Goal: Task Accomplishment & Management: Manage account settings

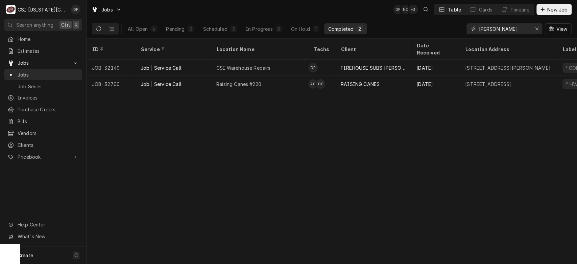
drag, startPoint x: 492, startPoint y: 28, endPoint x: 426, endPoint y: 20, distance: 67.2
click at [426, 20] on div "All Open 6 Pending 0 Scheduled 3 In Progress 0 On Hold 1 Completed 2 fann View" at bounding box center [332, 28] width 480 height 19
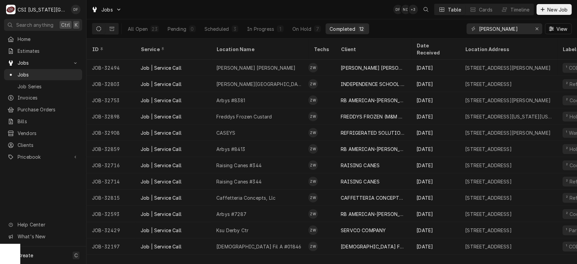
click at [478, 28] on div "wilson" at bounding box center [505, 28] width 76 height 11
click at [479, 28] on input "wilson" at bounding box center [504, 28] width 51 height 11
type input "zach wilson"
click at [230, 31] on button "Scheduled 3" at bounding box center [222, 28] width 42 height 11
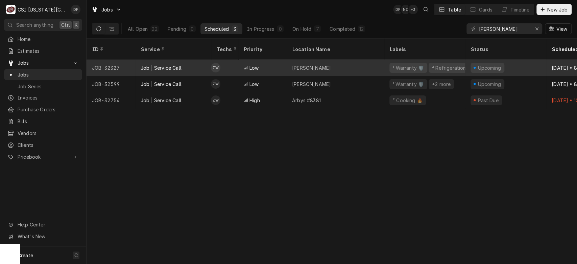
click at [263, 60] on div "Low" at bounding box center [262, 68] width 49 height 16
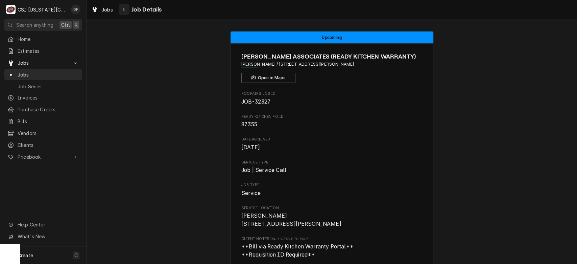
click at [127, 10] on button "Navigate back" at bounding box center [124, 9] width 11 height 11
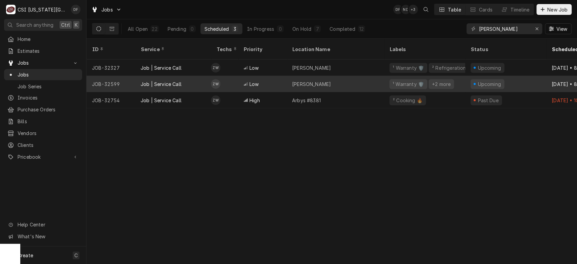
click at [527, 76] on div "Upcoming" at bounding box center [505, 84] width 81 height 16
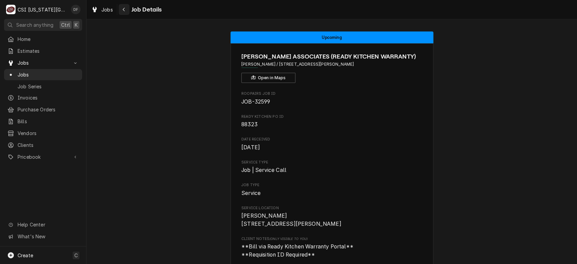
click at [123, 9] on icon "Navigate back" at bounding box center [124, 10] width 2 height 4
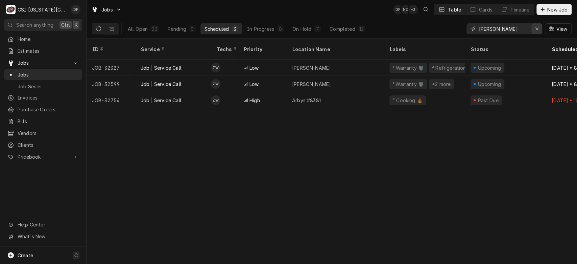
click at [537, 29] on icon "Erase input" at bounding box center [537, 28] width 4 height 5
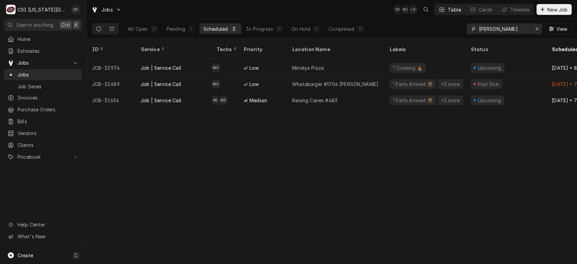
type input "schupp"
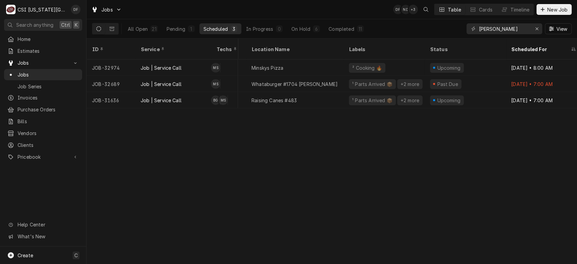
scroll to position [0, 43]
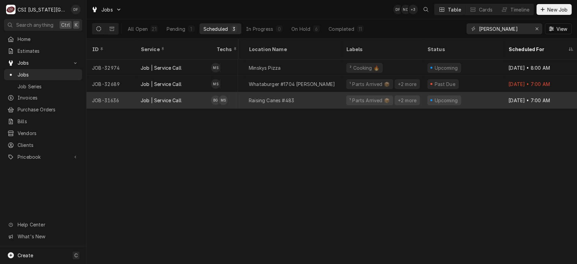
click at [303, 95] on div "Raising Canes #483" at bounding box center [292, 100] width 97 height 16
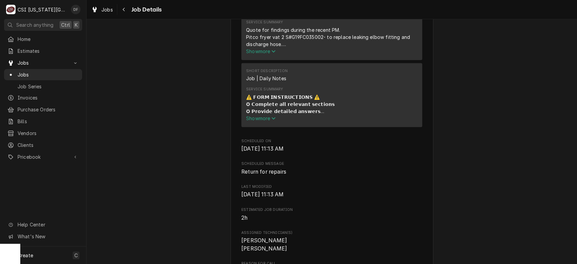
scroll to position [686, 0]
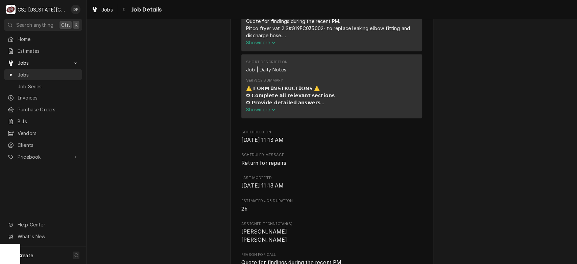
click at [260, 112] on span "Show more" at bounding box center [261, 110] width 30 height 6
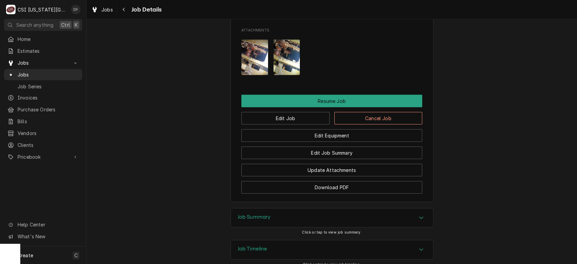
scroll to position [1442, 0]
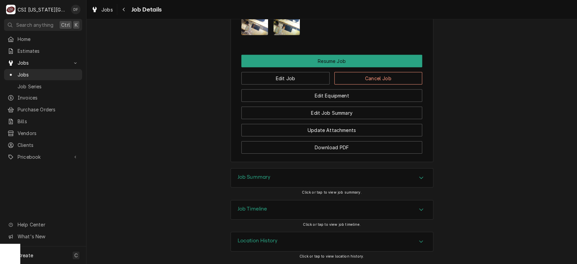
click at [373, 210] on div "Job Timeline" at bounding box center [332, 209] width 202 height 19
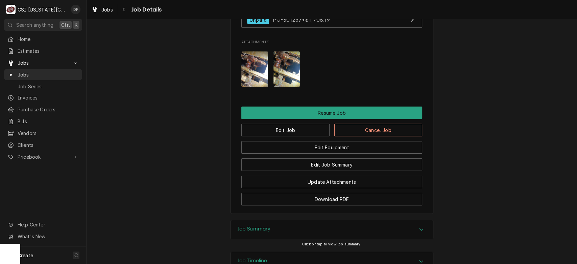
scroll to position [1361, 0]
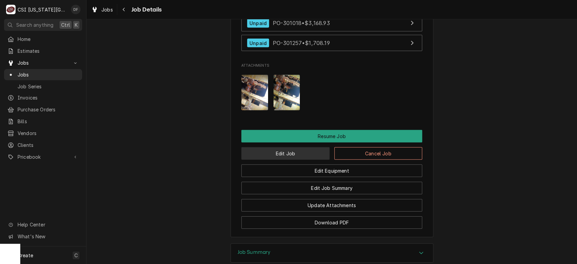
click at [299, 160] on button "Edit Job" at bounding box center [285, 153] width 88 height 13
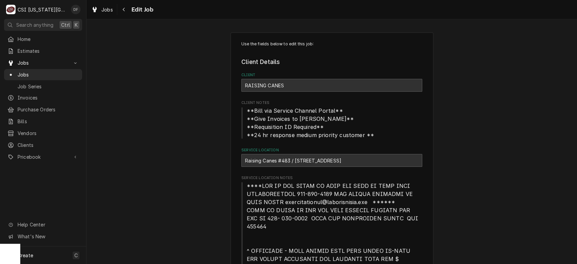
type textarea "x"
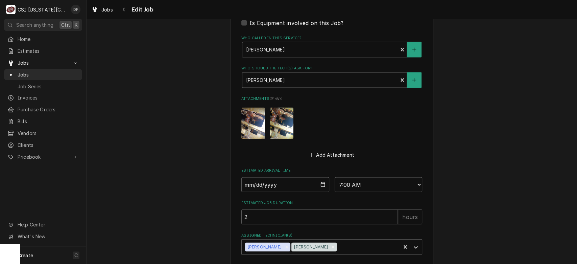
scroll to position [901, 0]
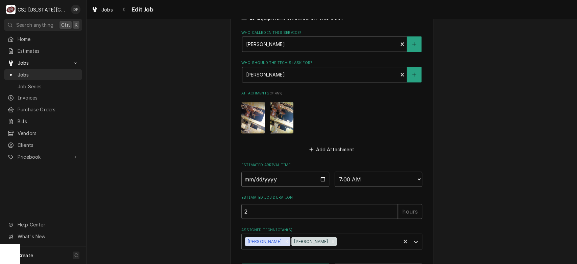
click at [319, 172] on input "2025-09-26" at bounding box center [285, 179] width 88 height 15
type input "2025-09-25"
click at [284, 239] on icon "Remove Brian Gonzalez" at bounding box center [286, 241] width 5 height 5
type textarea "x"
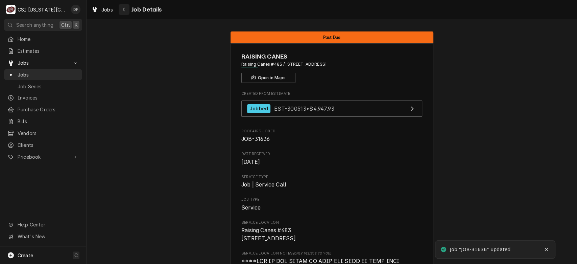
click at [123, 10] on icon "Navigate back" at bounding box center [123, 9] width 3 height 5
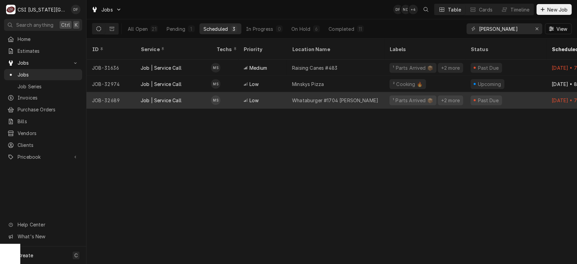
click at [300, 97] on div "Whataburger #1704 Metcalf" at bounding box center [335, 100] width 86 height 7
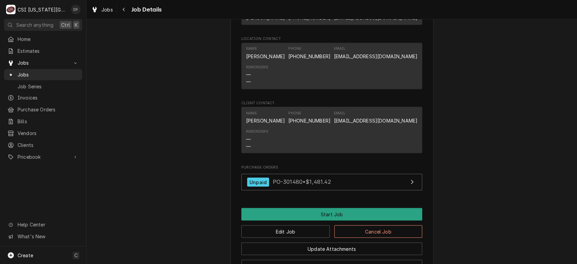
scroll to position [879, 0]
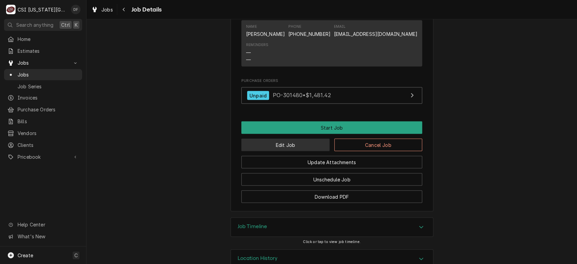
click at [300, 138] on button "Edit Job" at bounding box center [285, 144] width 88 height 13
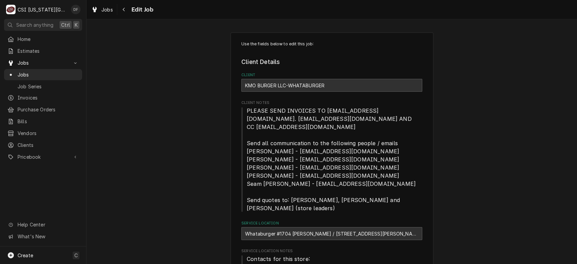
type textarea "x"
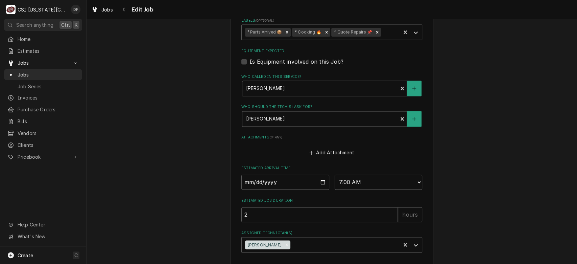
scroll to position [657, 0]
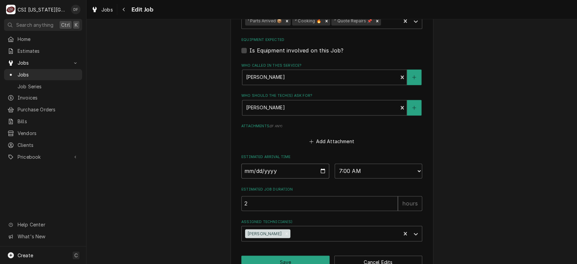
click at [319, 163] on input "[DATE]" at bounding box center [285, 170] width 88 height 15
type input "2025-09-26"
click at [284, 255] on button "Save" at bounding box center [285, 261] width 88 height 13
type textarea "x"
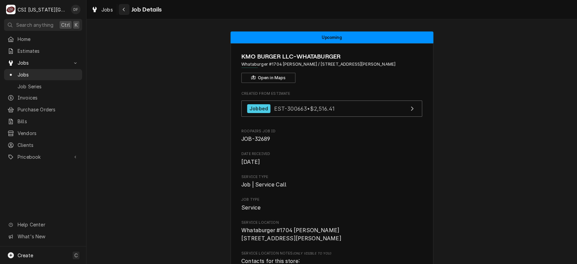
click at [125, 8] on icon "Navigate back" at bounding box center [123, 9] width 3 height 5
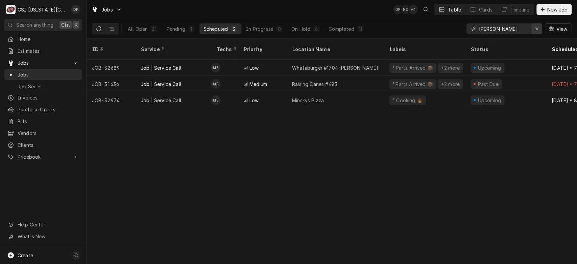
click at [540, 29] on div "Erase input" at bounding box center [537, 28] width 7 height 7
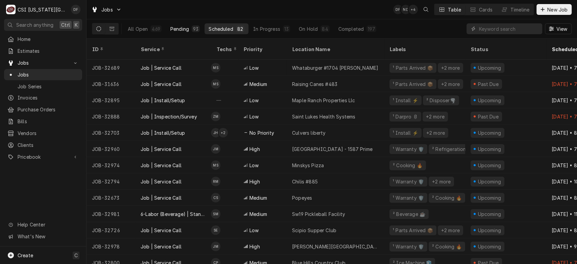
click at [187, 31] on div "Pending" at bounding box center [179, 28] width 19 height 7
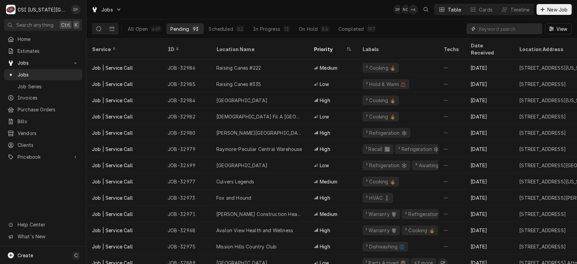
click at [517, 32] on input "Dynamic Content Wrapper" at bounding box center [509, 28] width 60 height 11
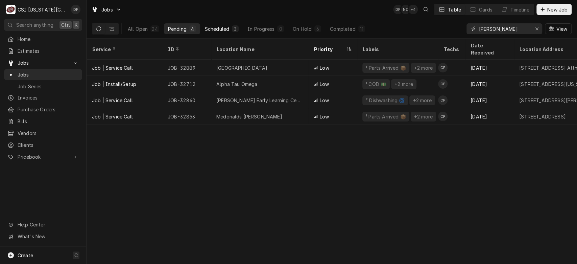
type input "[PERSON_NAME]"
click at [231, 31] on button "Scheduled 3" at bounding box center [222, 28] width 42 height 11
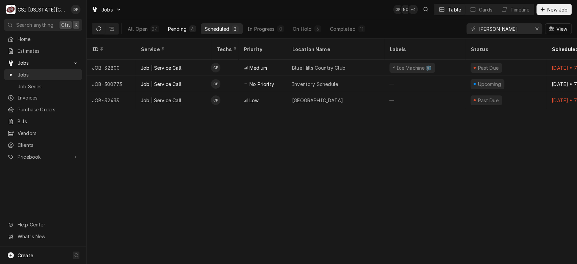
click at [179, 29] on div "Pending" at bounding box center [177, 28] width 19 height 7
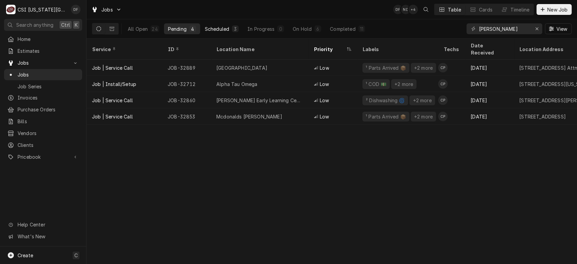
click at [225, 29] on div "Scheduled" at bounding box center [217, 28] width 24 height 7
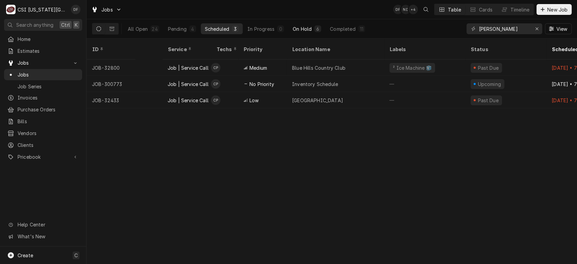
click at [311, 31] on div "On Hold" at bounding box center [302, 28] width 19 height 7
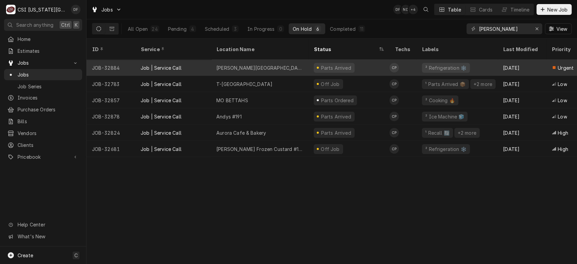
click at [274, 60] on div "Lewis Elementary School" at bounding box center [259, 68] width 97 height 16
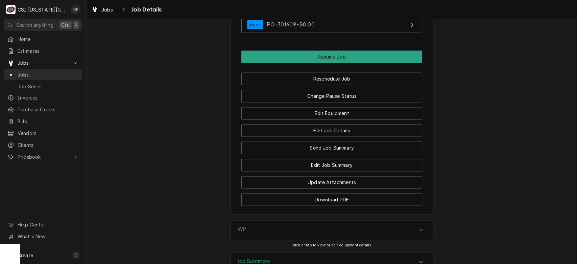
scroll to position [646, 0]
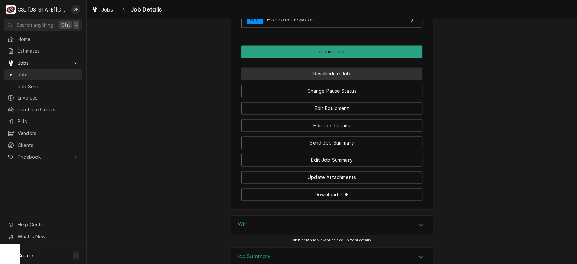
click at [349, 80] on button "Reschedule Job" at bounding box center [331, 73] width 181 height 13
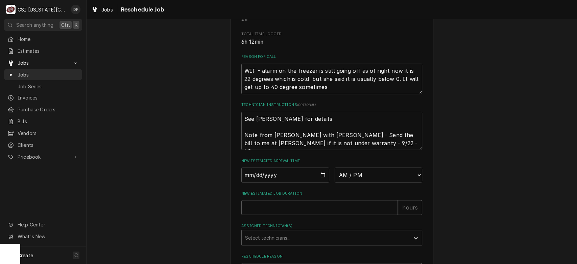
scroll to position [239, 0]
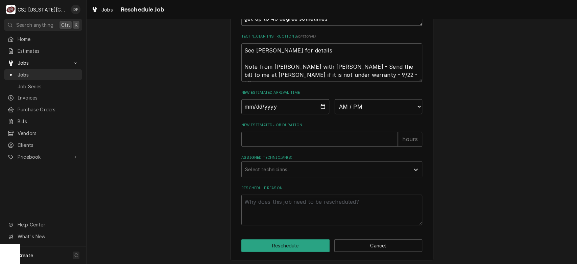
click at [320, 114] on input "Date" at bounding box center [285, 106] width 88 height 15
type textarea "x"
type input "2025-09-26"
click at [416, 114] on select "AM / PM 6:00 AM 6:15 AM 6:30 AM 6:45 AM 7:00 AM 7:15 AM 7:30 AM 7:45 AM 8:00 AM…" at bounding box center [379, 106] width 88 height 15
select select "07:00:00"
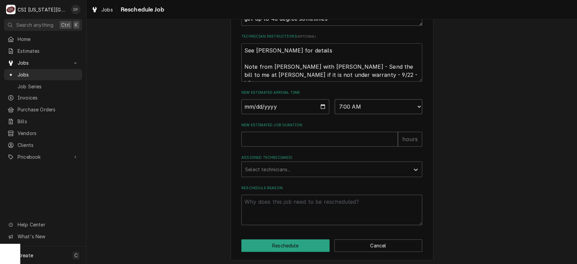
click at [335, 107] on select "AM / PM 6:00 AM 6:15 AM 6:30 AM 6:45 AM 7:00 AM 7:15 AM 7:30 AM 7:45 AM 8:00 AM…" at bounding box center [379, 106] width 88 height 15
click at [312, 146] on input "New Estimated Job Duration" at bounding box center [319, 139] width 157 height 15
type textarea "x"
type input "4"
click at [294, 175] on div "Assigned Technician(s)" at bounding box center [325, 169] width 161 height 12
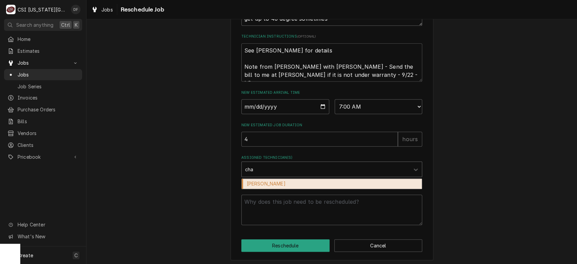
type input "char"
click at [289, 189] on div "Charles Pendergrass" at bounding box center [332, 184] width 180 height 10
type textarea "x"
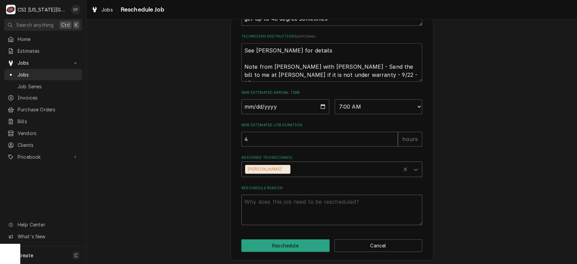
click at [272, 212] on textarea "Reschedule Reason" at bounding box center [331, 209] width 181 height 30
type textarea "x"
type textarea "r"
type textarea "x"
type textarea "re"
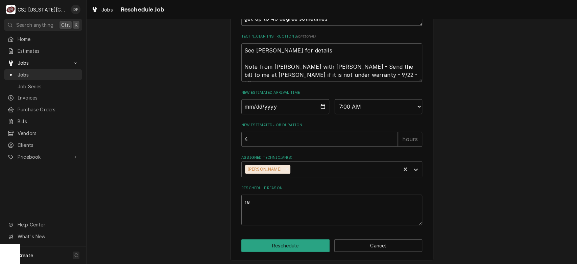
type textarea "x"
type textarea "ret"
type textarea "x"
type textarea "retur"
type textarea "x"
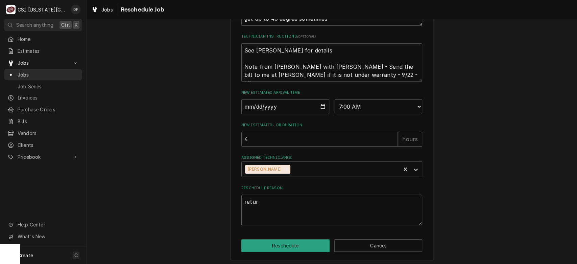
type textarea "return"
type textarea "x"
type textarea "return"
type textarea "x"
type textarea "return w"
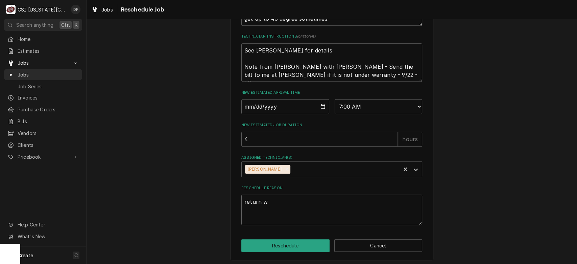
type textarea "x"
type textarea "return wi"
type textarea "x"
type textarea "return wit"
type textarea "x"
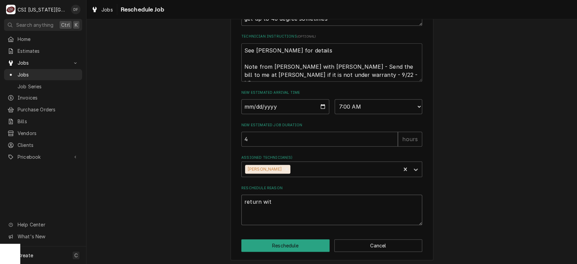
type textarea "return with"
type textarea "x"
type textarea "return with"
type textarea "x"
type textarea "return with p"
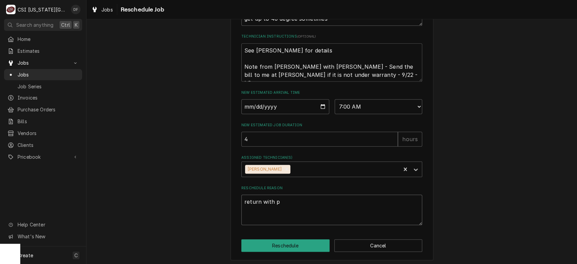
type textarea "x"
type textarea "return with pa"
type textarea "x"
type textarea "return with par"
type textarea "x"
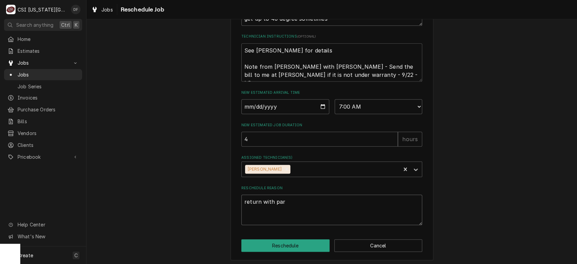
type textarea "return with part"
type textarea "x"
type textarea "return with parts"
click at [271, 252] on button "Reschedule" at bounding box center [285, 245] width 88 height 13
type textarea "x"
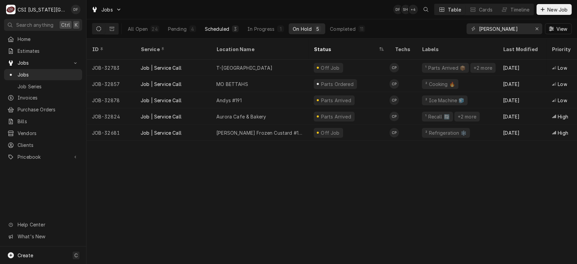
click at [230, 27] on button "Scheduled 3" at bounding box center [222, 28] width 42 height 11
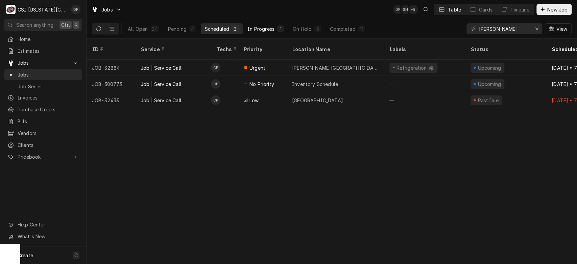
click at [276, 29] on button "In Progress 1" at bounding box center [266, 28] width 45 height 11
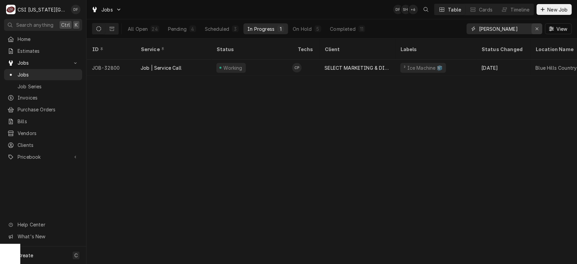
click at [537, 24] on button "Erase input" at bounding box center [537, 28] width 11 height 11
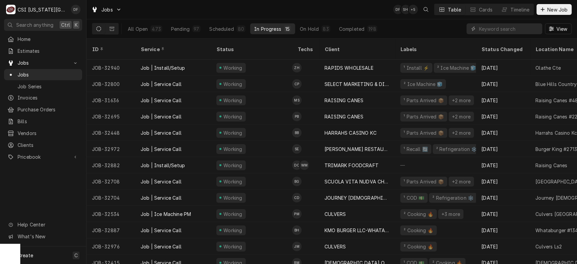
click at [354, 8] on div "Jobs DF SH + 5 Table Cards Timeline New Job" at bounding box center [332, 9] width 491 height 19
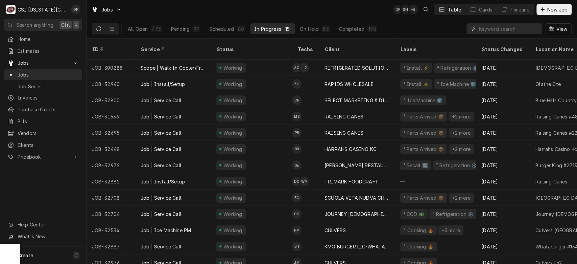
click at [483, 30] on input "Dynamic Content Wrapper" at bounding box center [509, 28] width 60 height 11
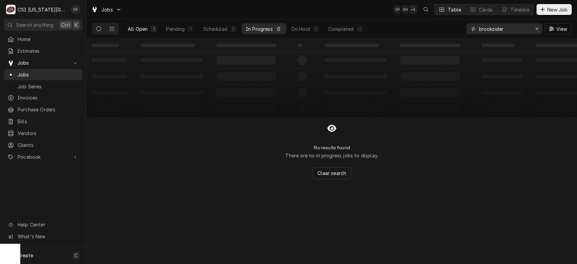
type input "brooksider"
click at [151, 26] on div "1" at bounding box center [154, 28] width 7 height 7
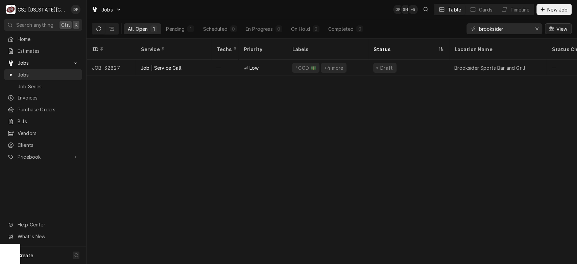
click at [567, 30] on span "View" at bounding box center [562, 28] width 14 height 7
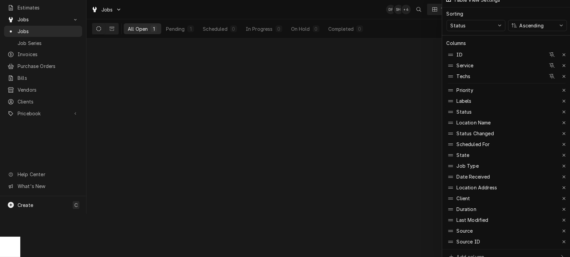
scroll to position [46, 0]
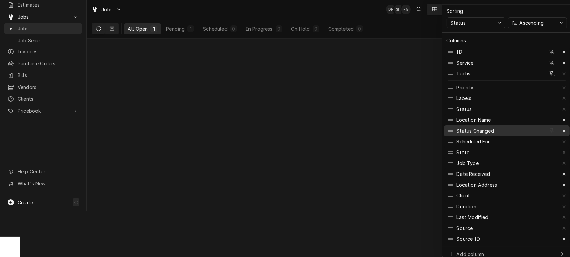
click at [506, 127] on div "Status Changed" at bounding box center [496, 130] width 99 height 11
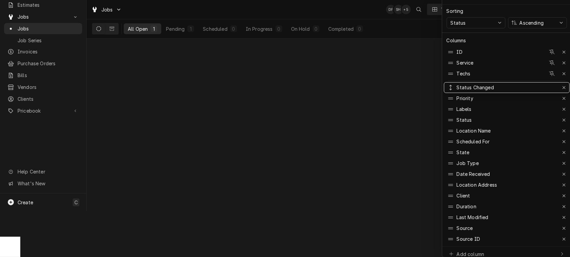
drag, startPoint x: 506, startPoint y: 129, endPoint x: 510, endPoint y: 78, distance: 50.6
click at [391, 110] on div at bounding box center [285, 128] width 570 height 257
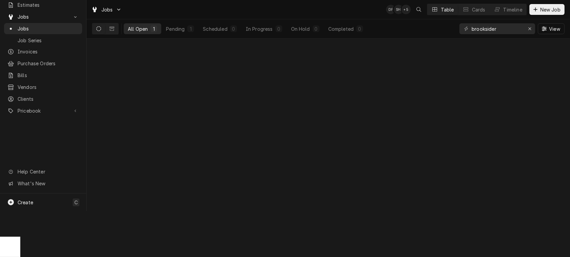
click at [138, 32] on button "All Open 1" at bounding box center [143, 28] width 38 height 11
click at [99, 31] on icon "Dynamic Content Wrapper" at bounding box center [98, 28] width 5 height 5
click at [137, 31] on div "All Open" at bounding box center [138, 28] width 20 height 7
click at [531, 31] on icon "Erase input" at bounding box center [530, 28] width 4 height 5
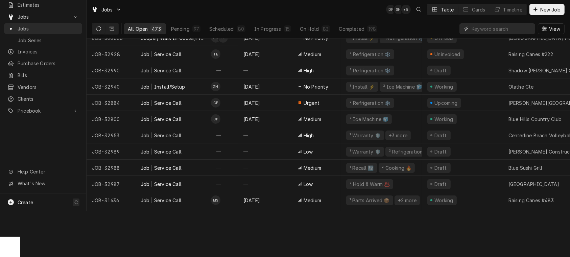
click at [486, 30] on input "Dynamic Content Wrapper" at bounding box center [502, 28] width 60 height 11
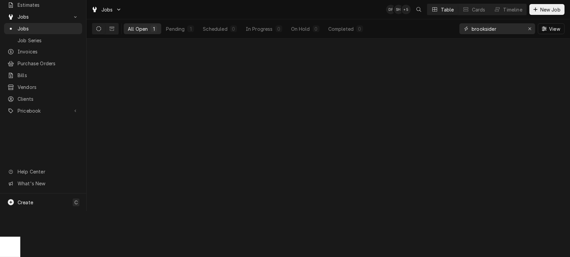
type input "brooksider"
click at [148, 32] on button "All Open 1" at bounding box center [143, 28] width 38 height 11
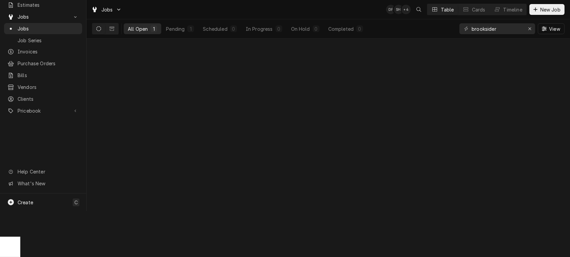
click at [135, 30] on div "All Open" at bounding box center [138, 28] width 20 height 7
click at [532, 29] on div "Erase input" at bounding box center [530, 28] width 7 height 7
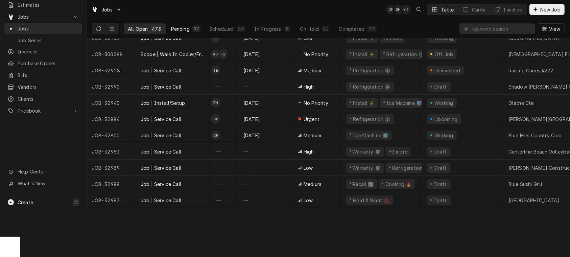
click at [195, 29] on div "97" at bounding box center [196, 28] width 5 height 7
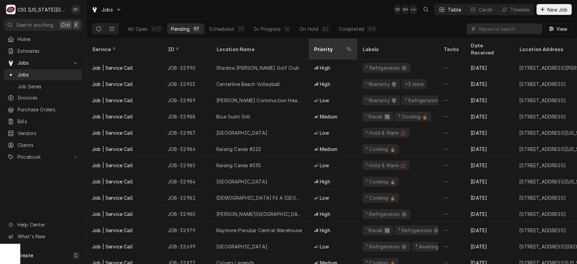
click at [351, 46] on div "Dynamic Content Wrapper" at bounding box center [348, 48] width 5 height 5
